Goal: Information Seeking & Learning: Learn about a topic

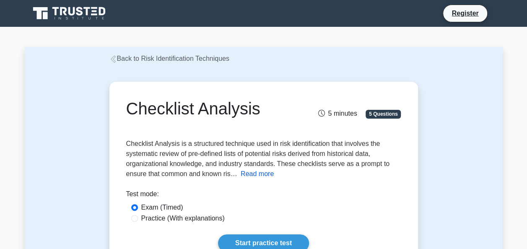
click at [253, 173] on button "Read more" at bounding box center [257, 174] width 33 height 10
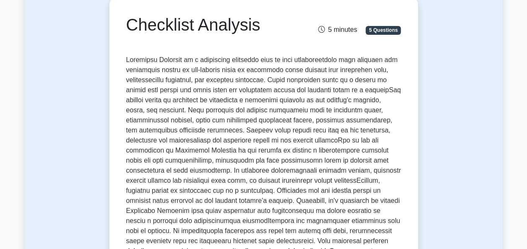
scroll to position [126, 0]
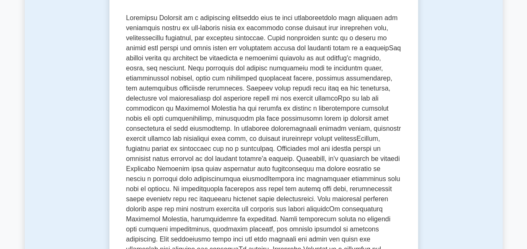
click at [126, 28] on span at bounding box center [263, 153] width 275 height 279
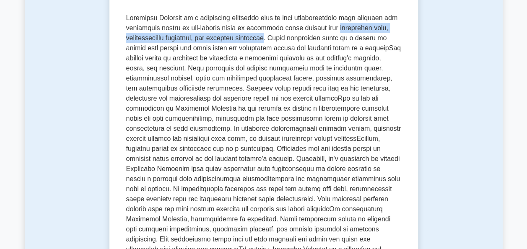
drag, startPoint x: 329, startPoint y: 30, endPoint x: 273, endPoint y: 39, distance: 56.8
click at [273, 39] on span at bounding box center [263, 153] width 275 height 279
copy span "historical data, organizational knowledge, and industry standards"
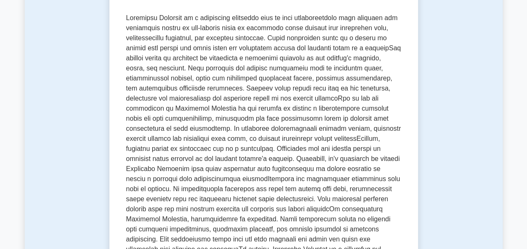
click at [272, 74] on span at bounding box center [263, 153] width 275 height 279
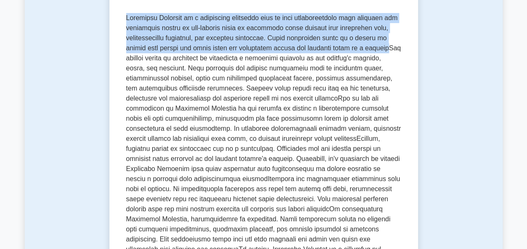
drag, startPoint x: 127, startPoint y: 21, endPoint x: 148, endPoint y: 59, distance: 43.5
click at [148, 59] on span at bounding box center [263, 153] width 275 height 279
copy span "Checklist Analysis is a structured technique used in risk identification that i…"
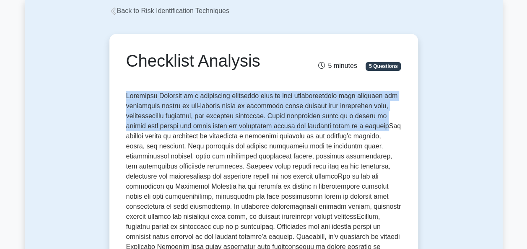
scroll to position [0, 0]
